Goal: Task Accomplishment & Management: Manage account settings

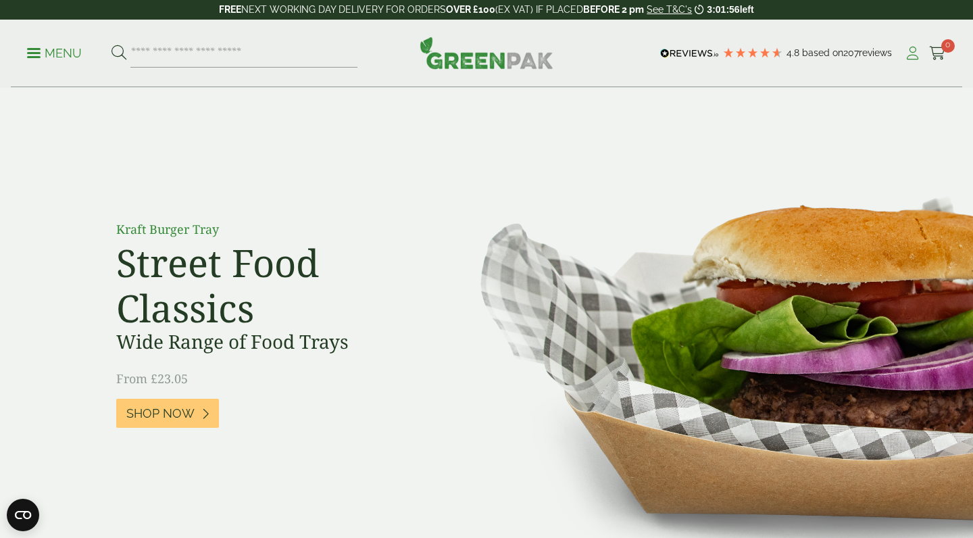
click at [915, 58] on icon at bounding box center [912, 54] width 17 height 14
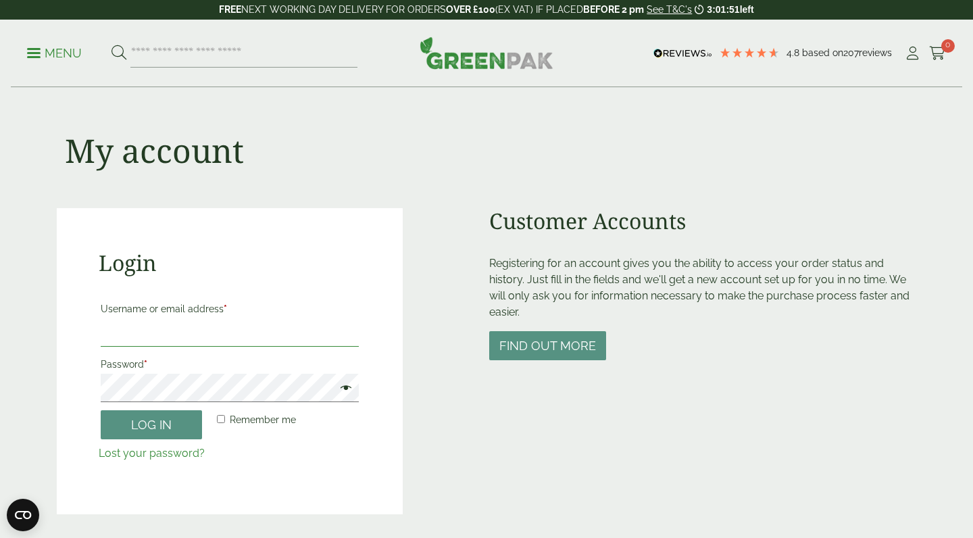
type input "**********"
click at [151, 424] on button "Log in" at bounding box center [151, 424] width 101 height 29
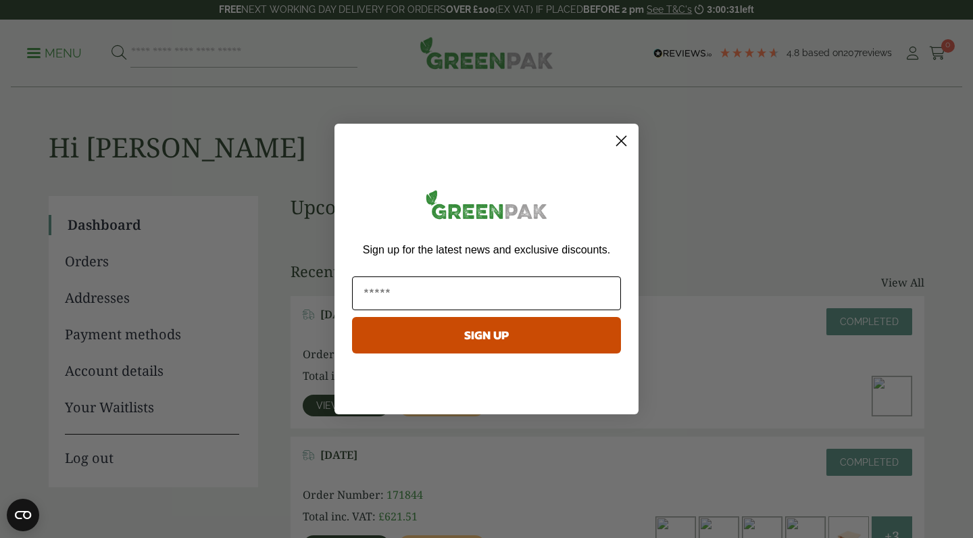
click at [378, 309] on input "Email" at bounding box center [486, 293] width 269 height 34
click at [469, 298] on input "Email" at bounding box center [486, 293] width 269 height 34
type input "**********"
click at [557, 341] on button "SIGN UP" at bounding box center [486, 335] width 269 height 36
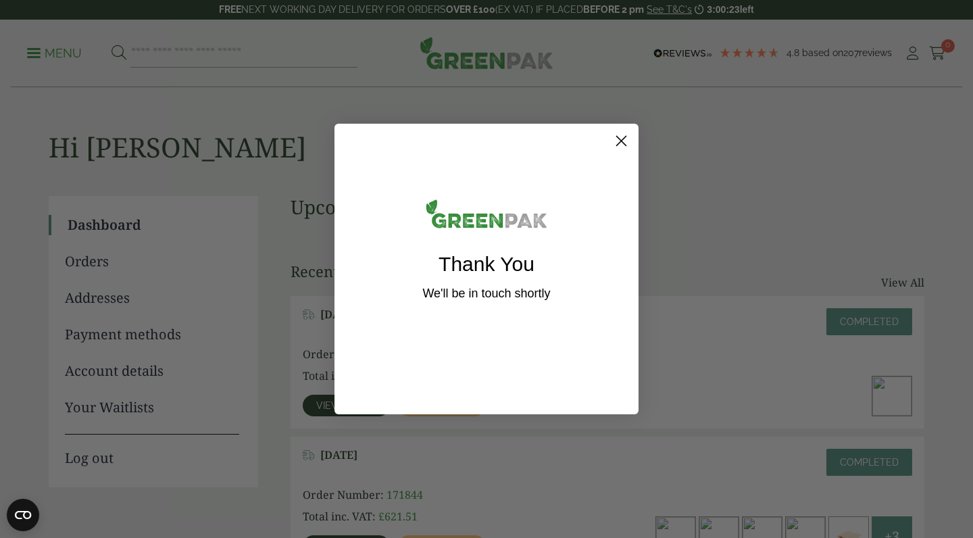
click at [622, 148] on circle "Close dialog" at bounding box center [621, 141] width 22 height 22
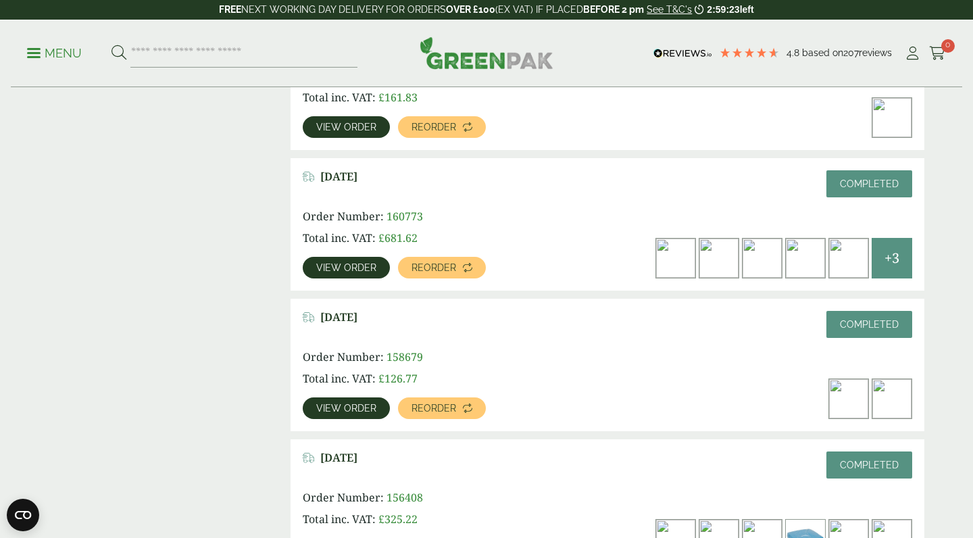
scroll to position [1685, 0]
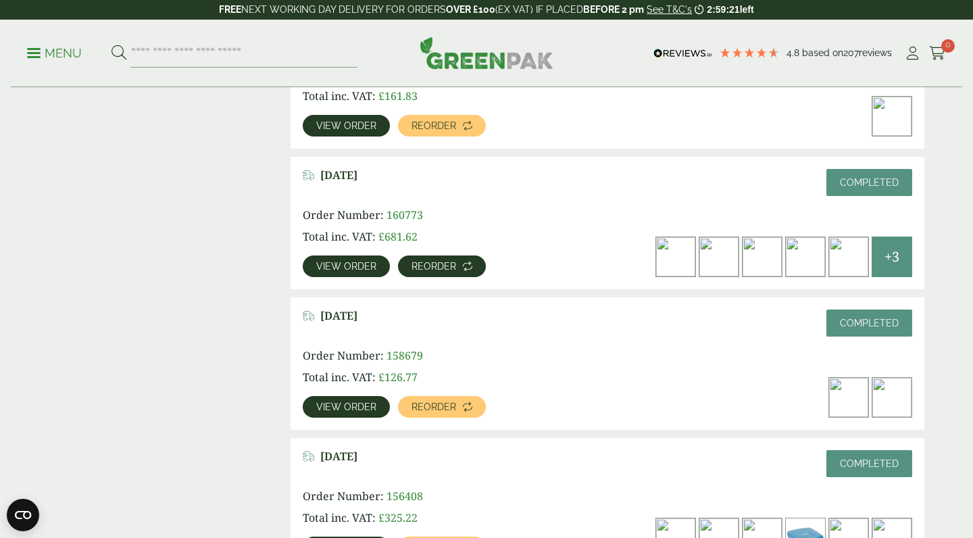
click at [431, 269] on span "Reorder" at bounding box center [433, 265] width 45 height 9
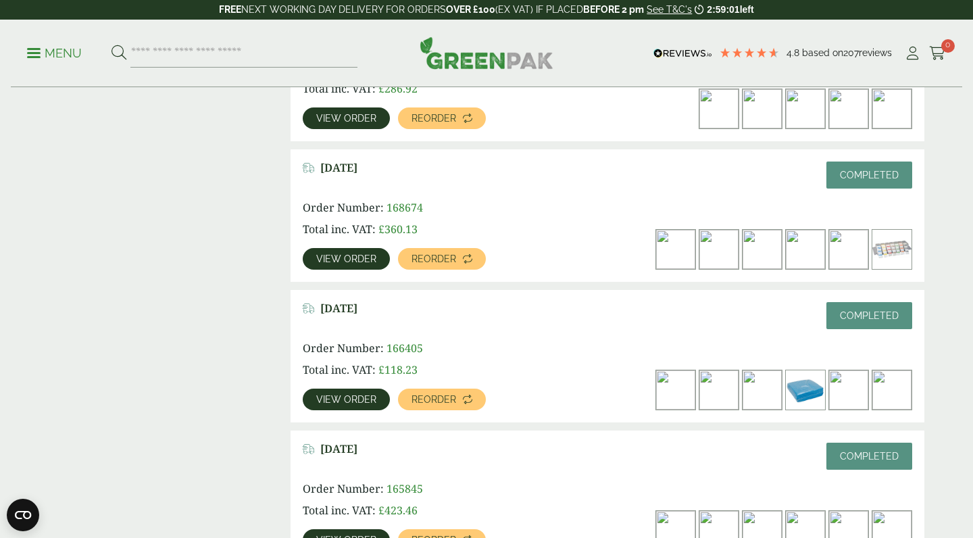
scroll to position [992, 0]
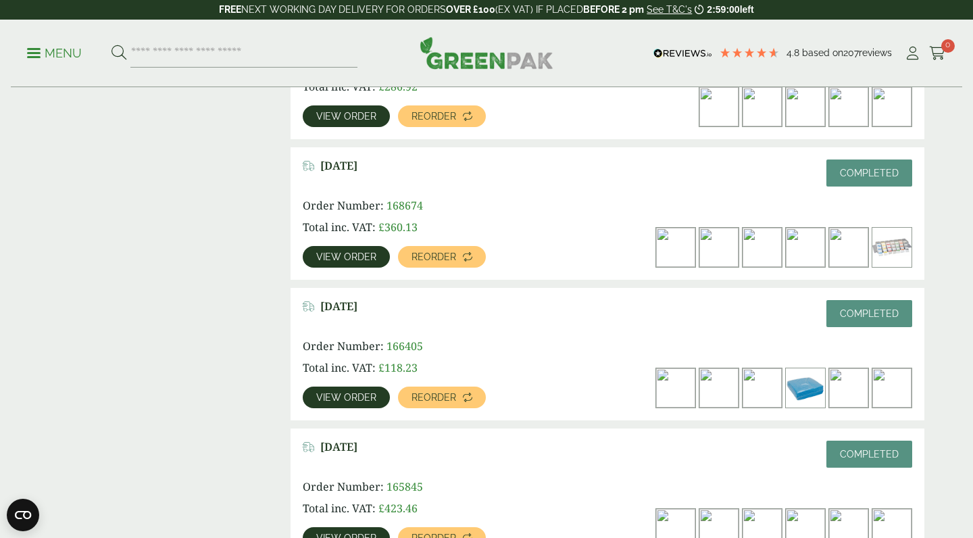
click at [365, 257] on span "View order" at bounding box center [346, 256] width 60 height 9
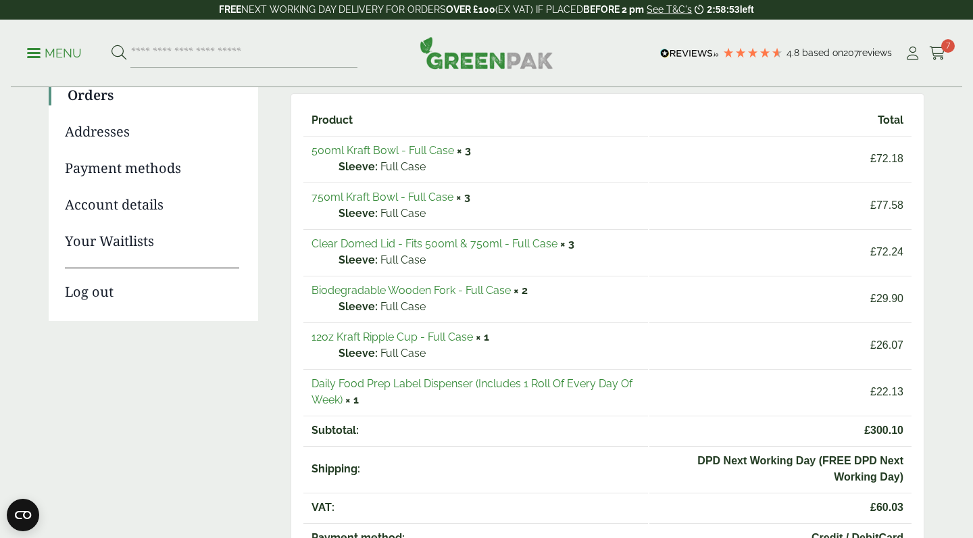
click at [372, 150] on link "500ml Kraft Bowl - Full Case" at bounding box center [382, 150] width 143 height 13
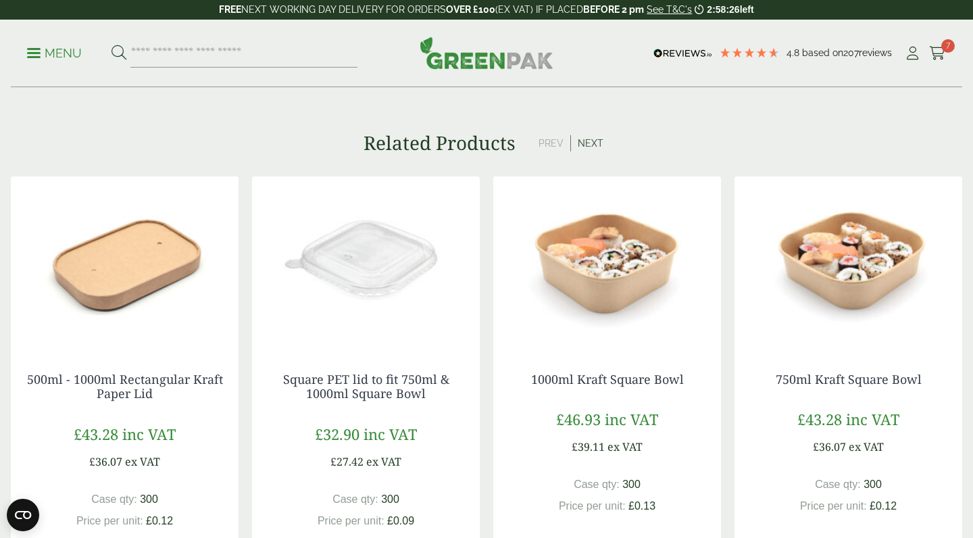
scroll to position [1547, 0]
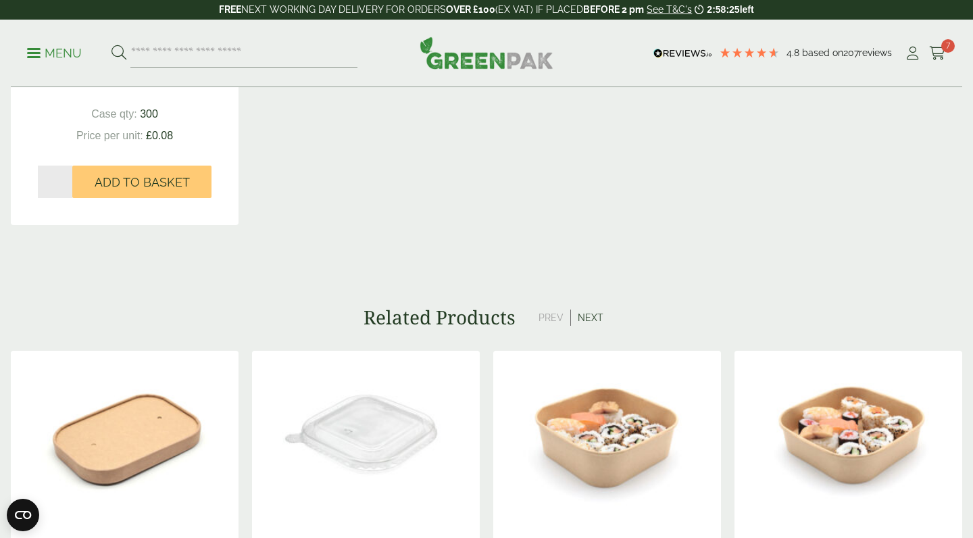
click at [589, 311] on button "Next" at bounding box center [590, 317] width 39 height 16
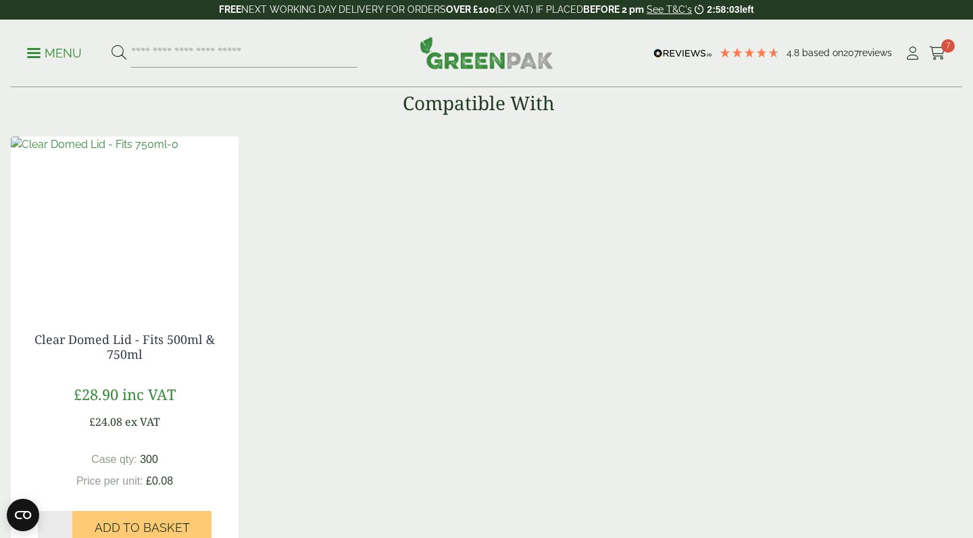
scroll to position [1201, 0]
